Goal: Communication & Community: Answer question/provide support

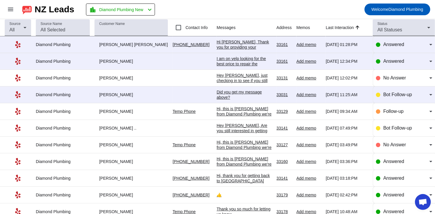
click at [230, 98] on td "Did you get my message above?​ [DATE] 11:25:AM" at bounding box center [247, 95] width 60 height 17
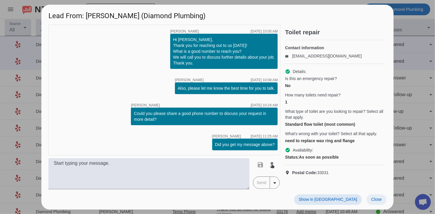
click at [379, 204] on span at bounding box center [377, 200] width 20 height 11
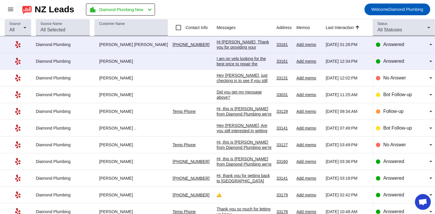
click at [224, 58] on div "I am on yelp looking for the best price to repair the bathtub piece via caulkin…" at bounding box center [244, 90] width 55 height 69
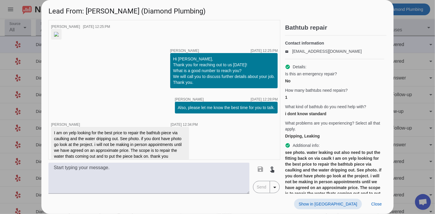
click at [57, 37] on img at bounding box center [56, 34] width 5 height 5
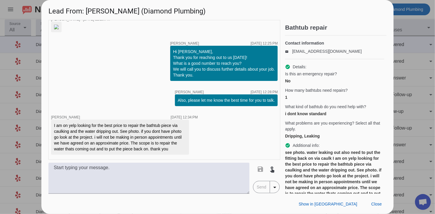
scroll to position [79, 0]
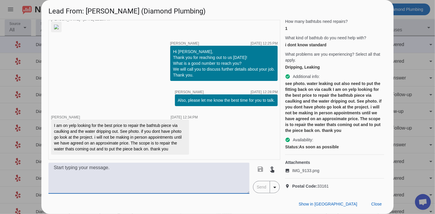
click at [69, 178] on textarea at bounding box center [148, 178] width 201 height 31
paste textarea "You’ve reached the right place! We’re a locally owned and licensed plumbing com…"
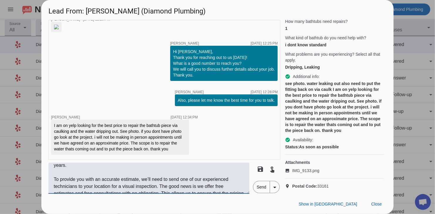
scroll to position [0, 0]
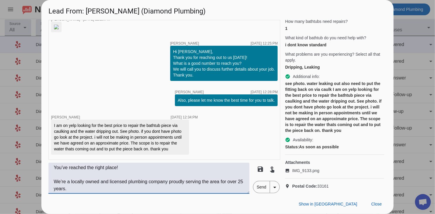
type textarea "You’ve reached the right place! We’re a locally owned and licensed plumbing com…"
click at [264, 188] on span "Send" at bounding box center [261, 187] width 17 height 12
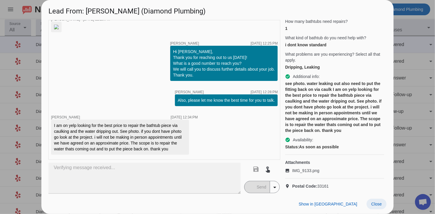
click at [379, 203] on span "Close" at bounding box center [376, 204] width 11 height 5
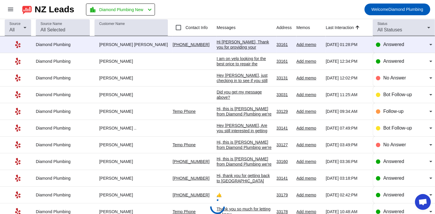
click at [223, 49] on div "Hi [PERSON_NAME], Thank you for providing your information! We'll get back to y…" at bounding box center [244, 52] width 55 height 26
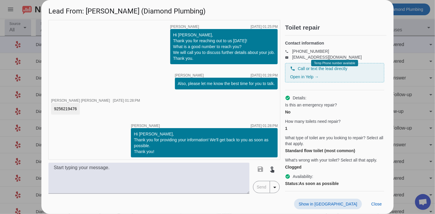
scroll to position [2, 0]
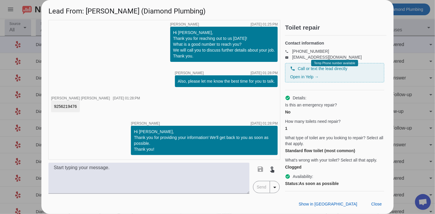
drag, startPoint x: 77, startPoint y: 105, endPoint x: 55, endPoint y: 105, distance: 22.0
click at [55, 105] on div "9256219476" at bounding box center [65, 107] width 29 height 12
copy div "9256219476"
